Goal: Find contact information: Find contact information

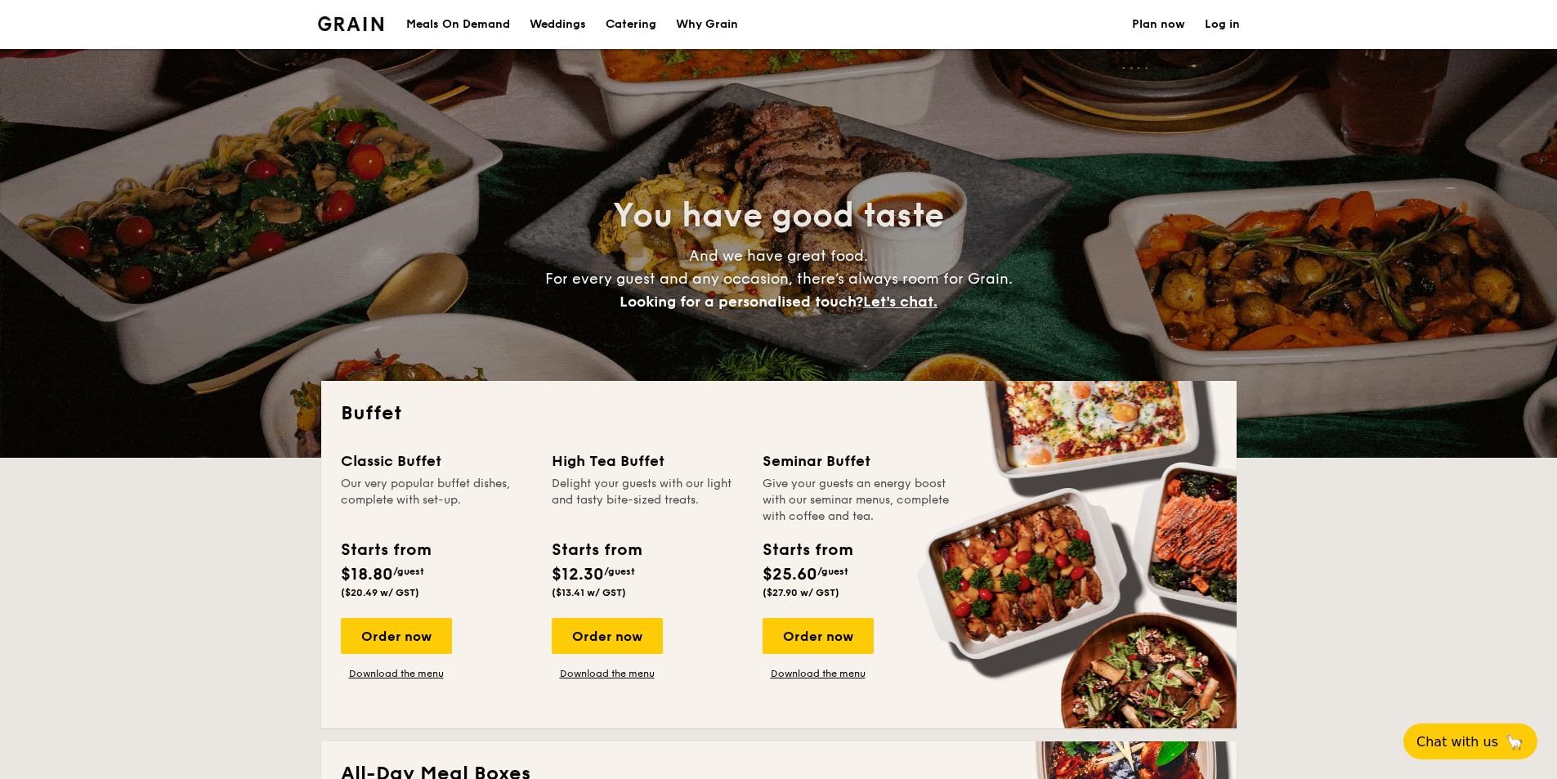
select select
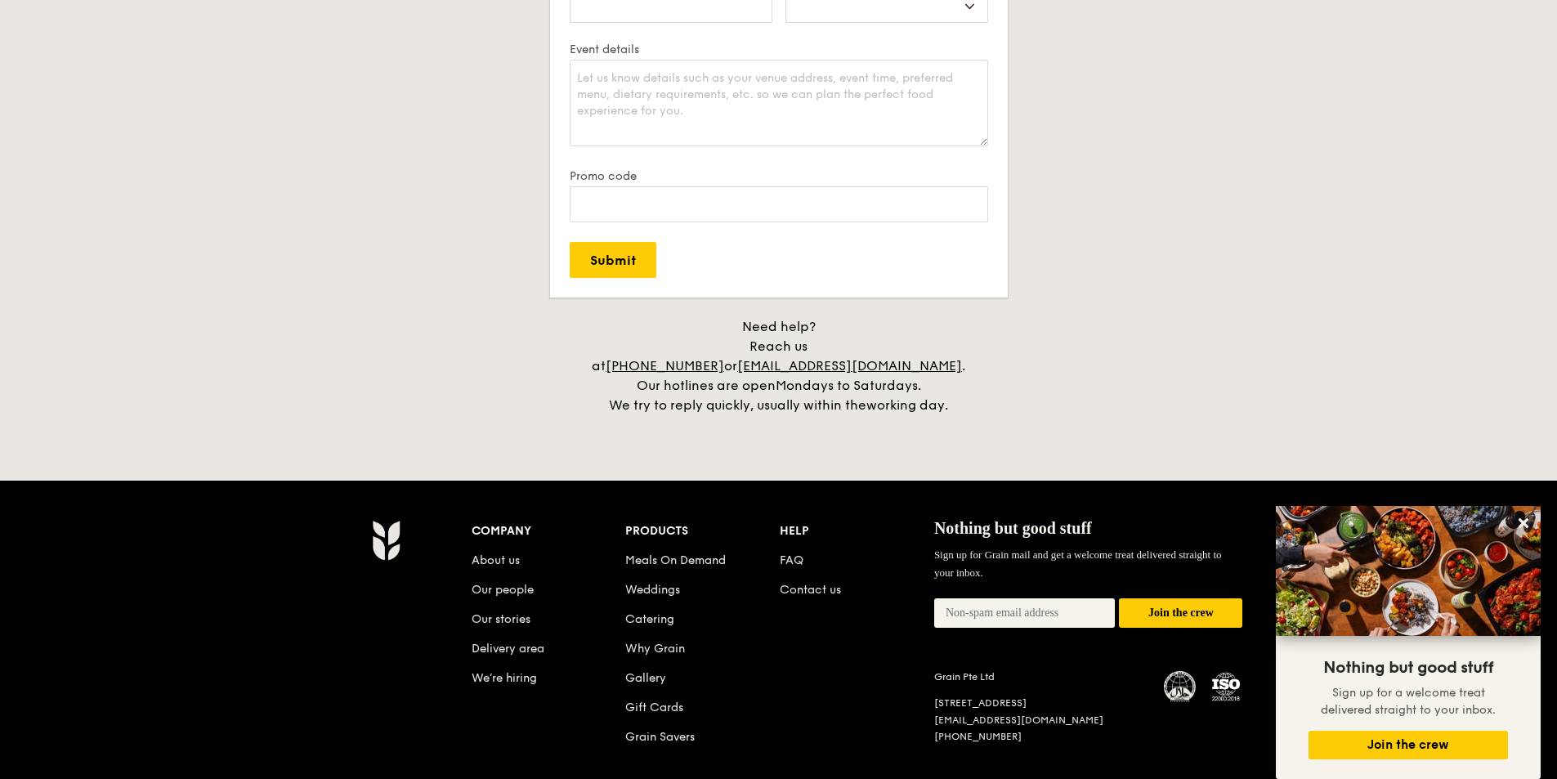
scroll to position [3206, 0]
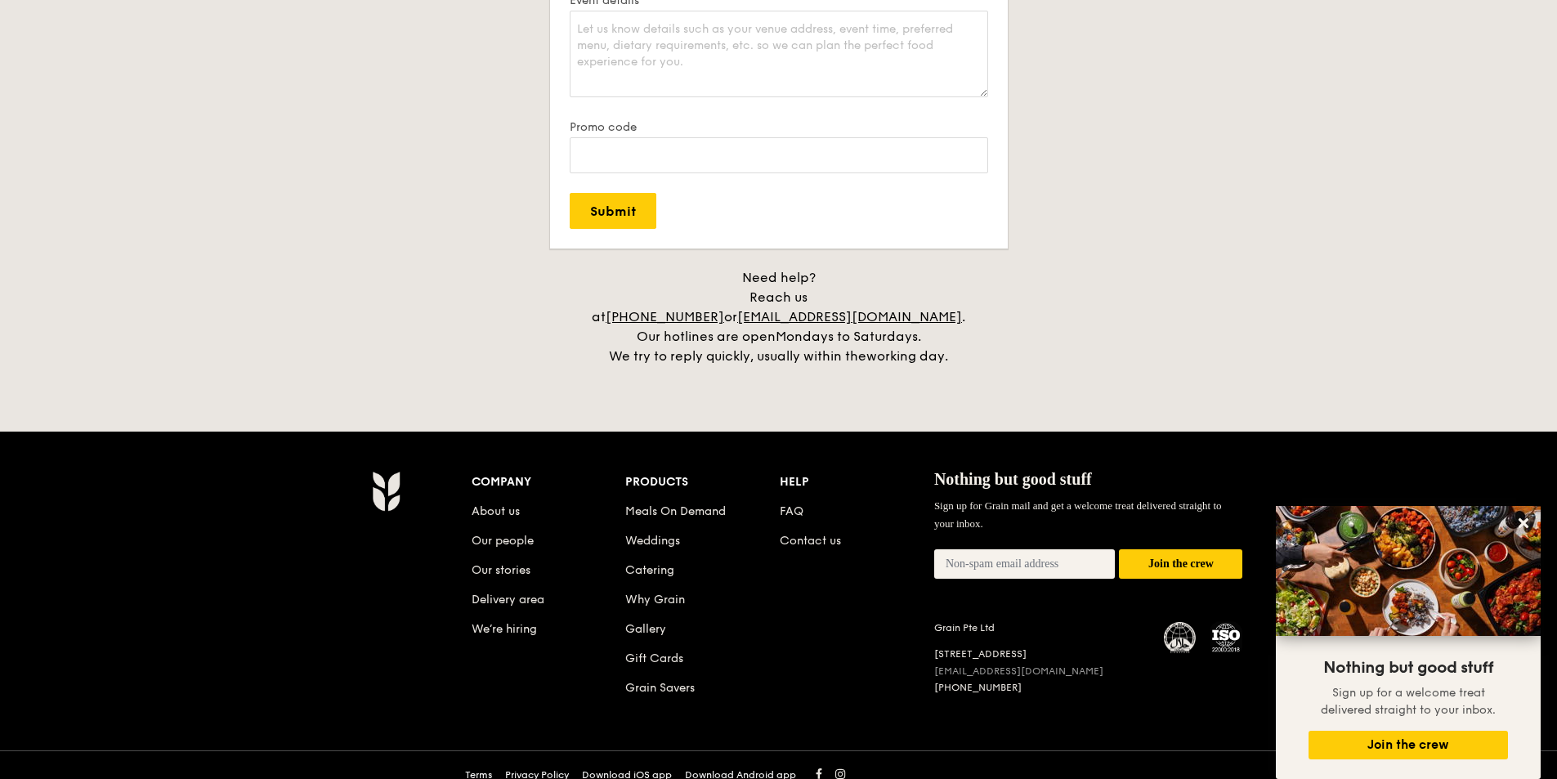
click at [956, 665] on link "[EMAIL_ADDRESS][DOMAIN_NAME]" at bounding box center [1018, 670] width 169 height 11
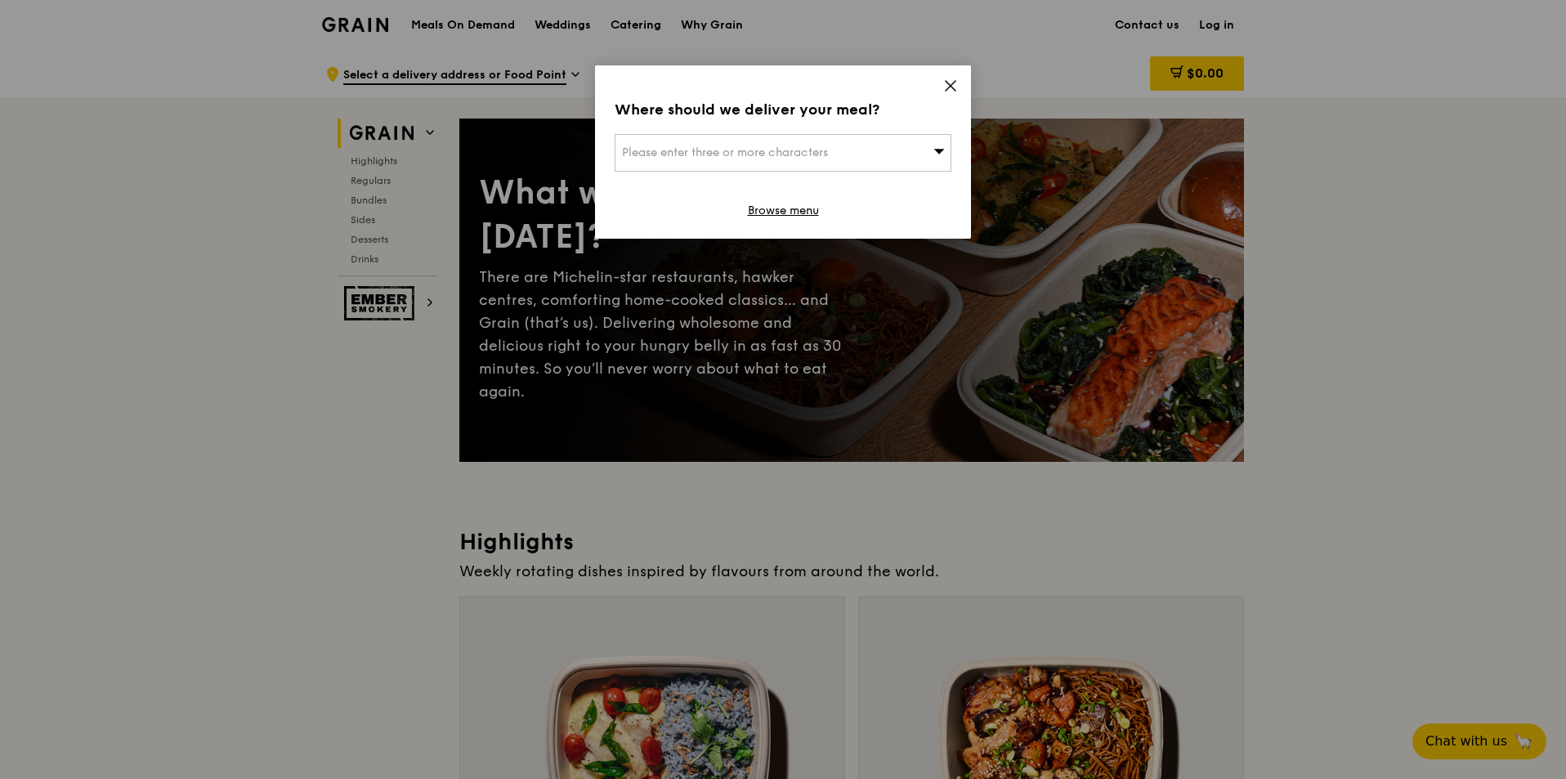
click at [949, 83] on icon at bounding box center [951, 86] width 10 height 10
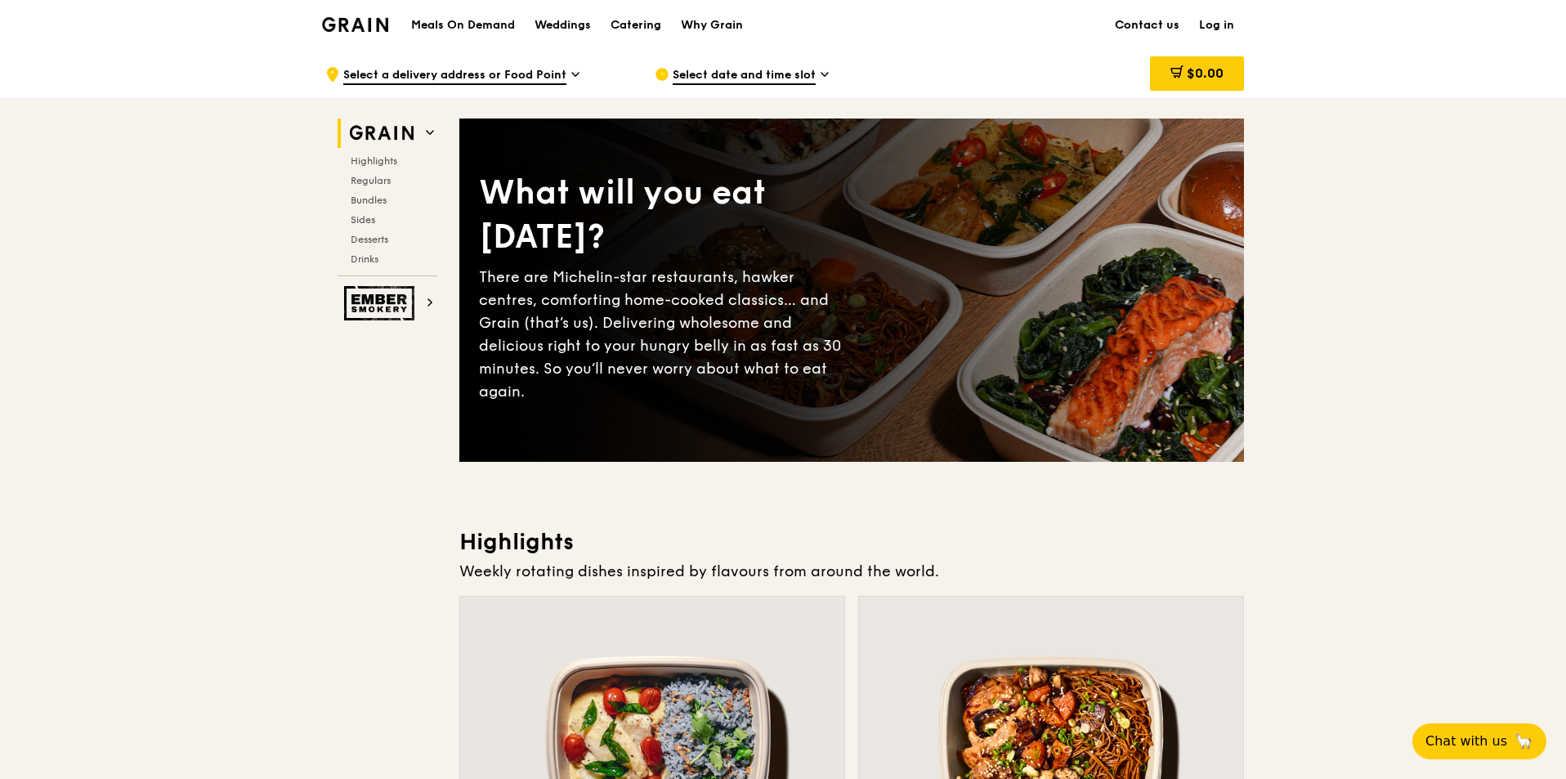
click at [1150, 25] on link "Contact us" at bounding box center [1147, 25] width 84 height 49
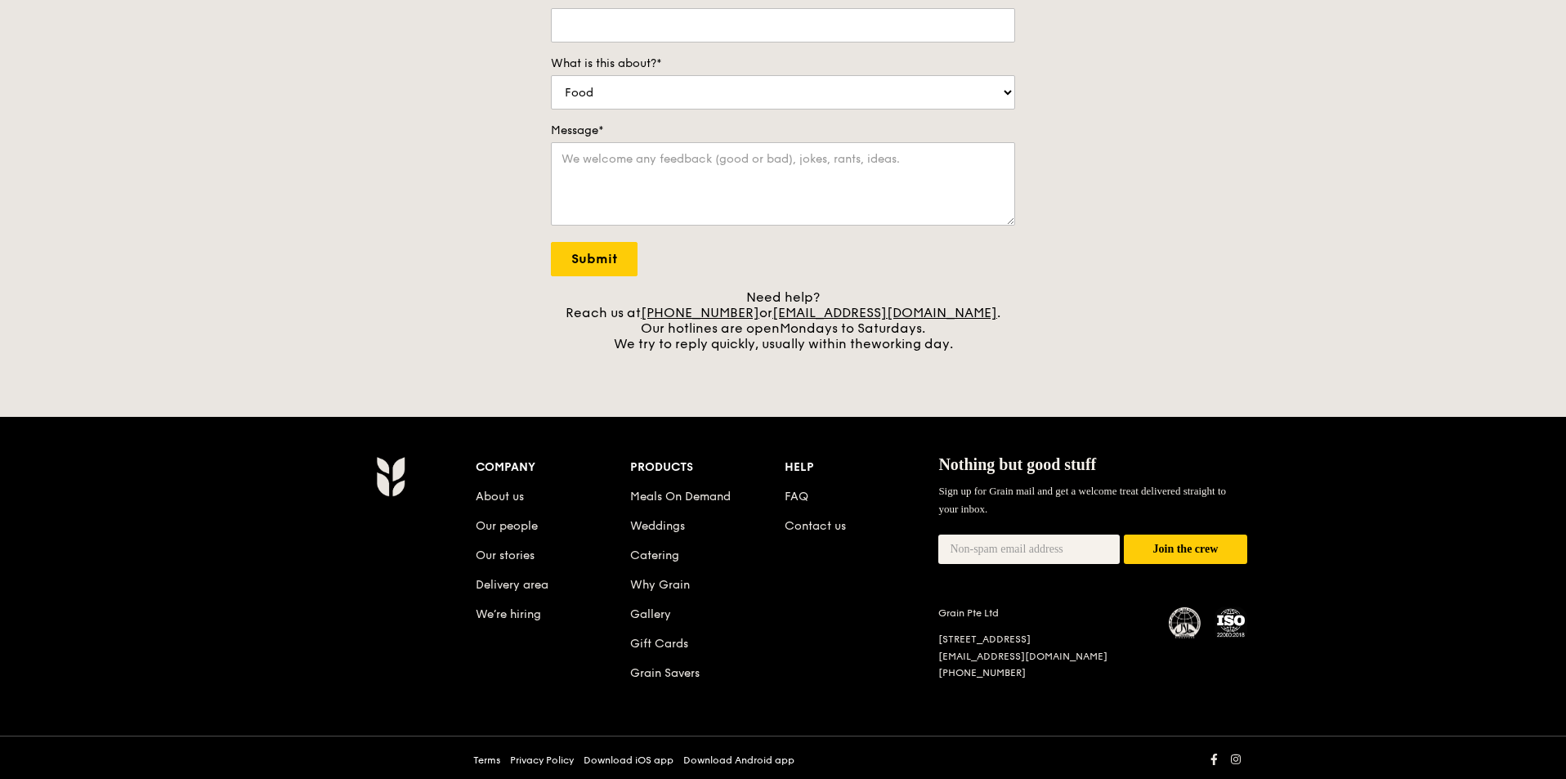
scroll to position [374, 0]
